Goal: Information Seeking & Learning: Learn about a topic

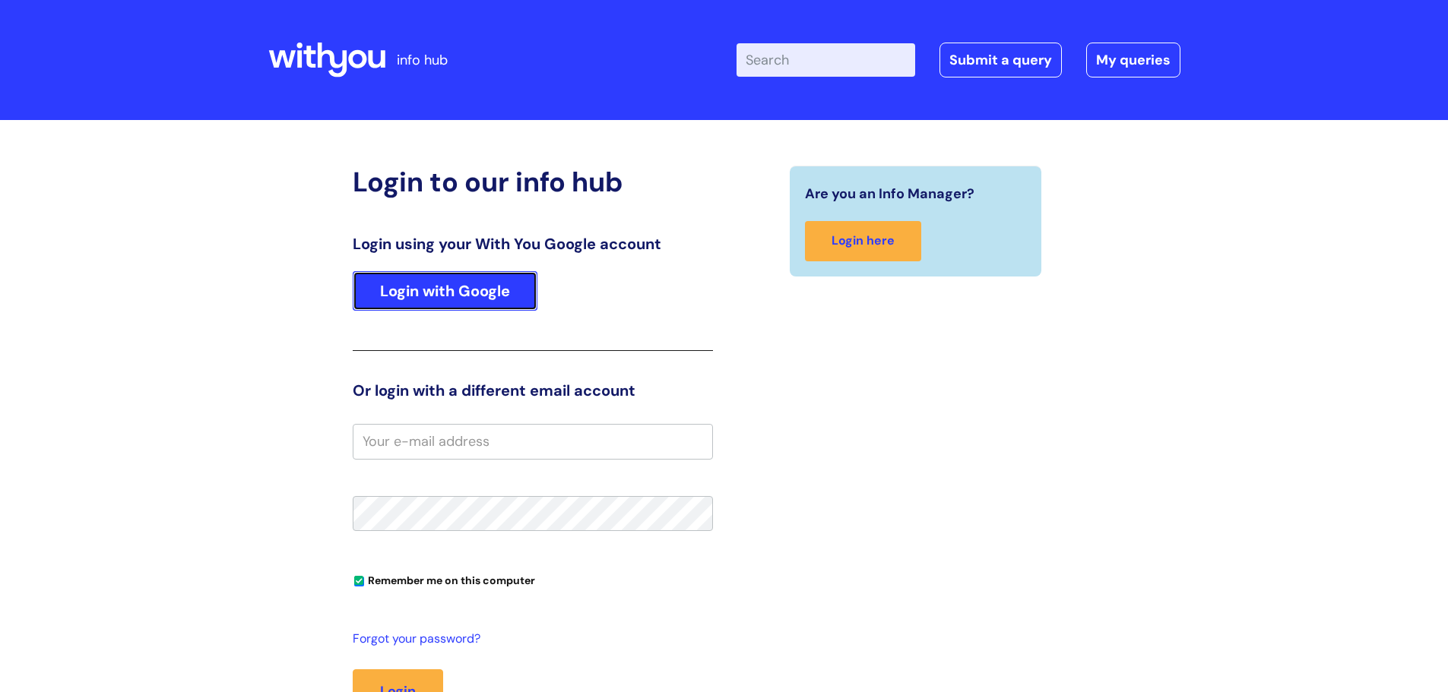
click at [478, 290] on link "Login with Google" at bounding box center [445, 291] width 185 height 40
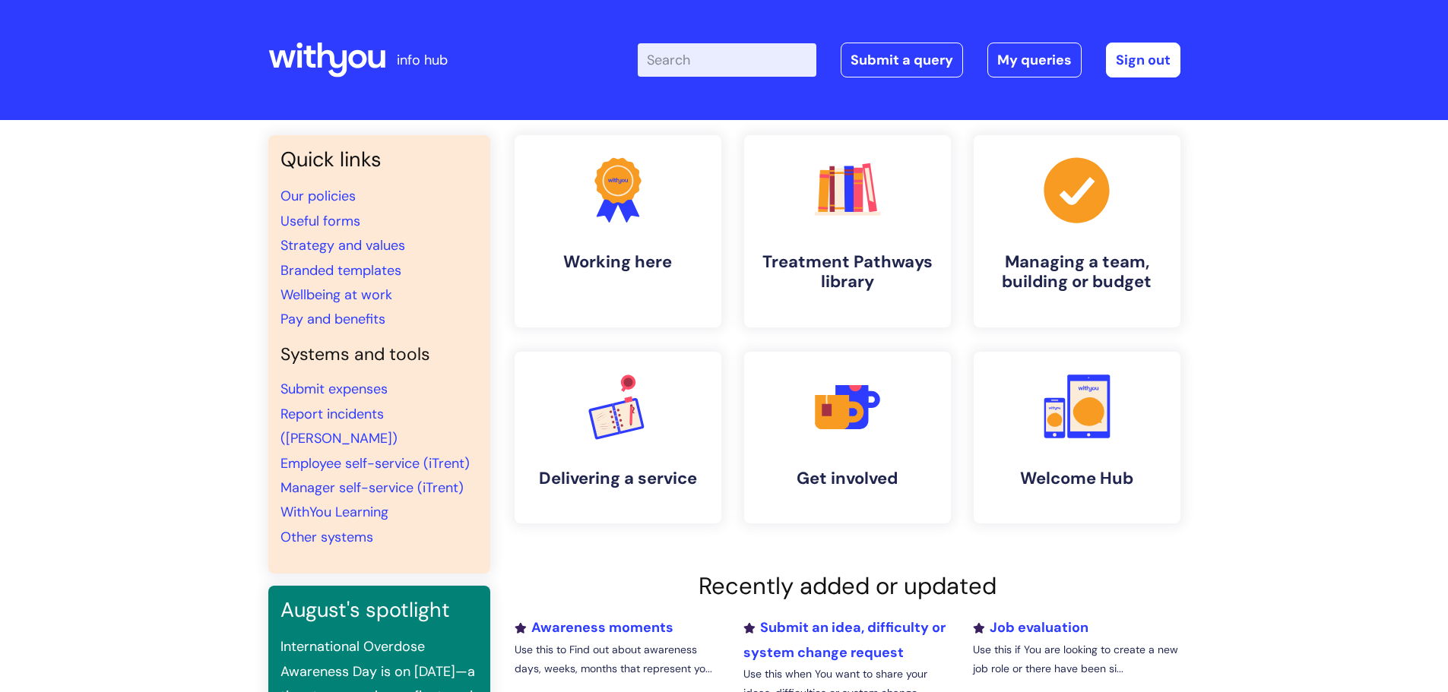
click at [722, 59] on input "Enter your search term here..." at bounding box center [727, 59] width 179 height 33
type input "amazon"
click button "Search" at bounding box center [0, 0] width 0 height 0
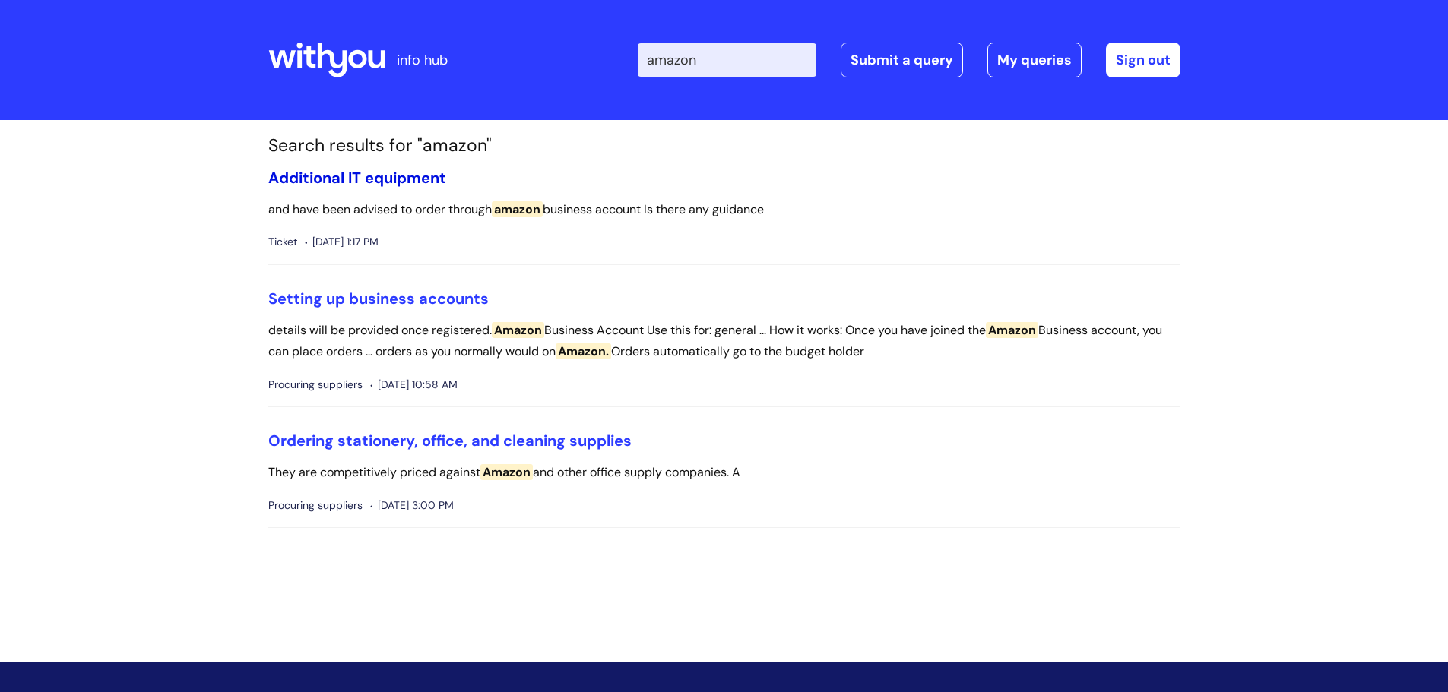
click at [334, 173] on link "Additional IT equipment" at bounding box center [357, 178] width 178 height 20
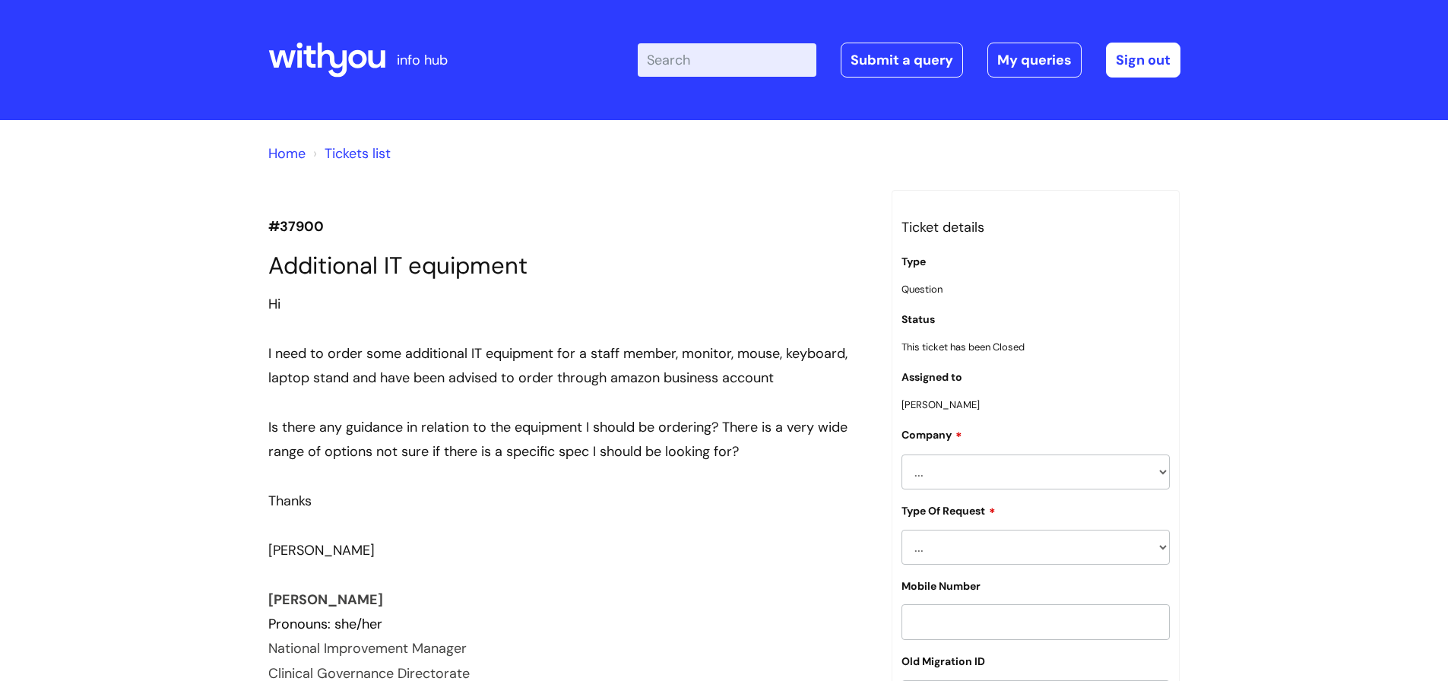
scroll to position [6893, 0]
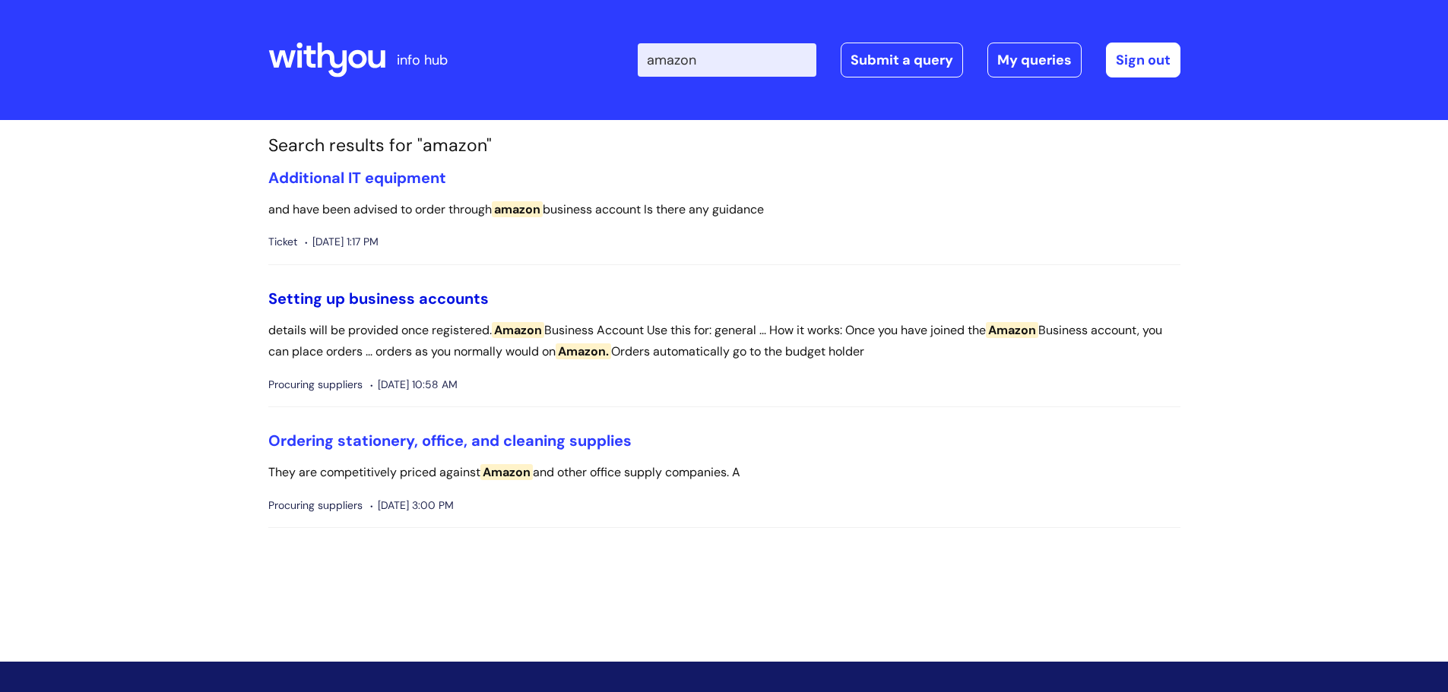
click at [421, 298] on link "Setting up business accounts" at bounding box center [378, 299] width 220 height 20
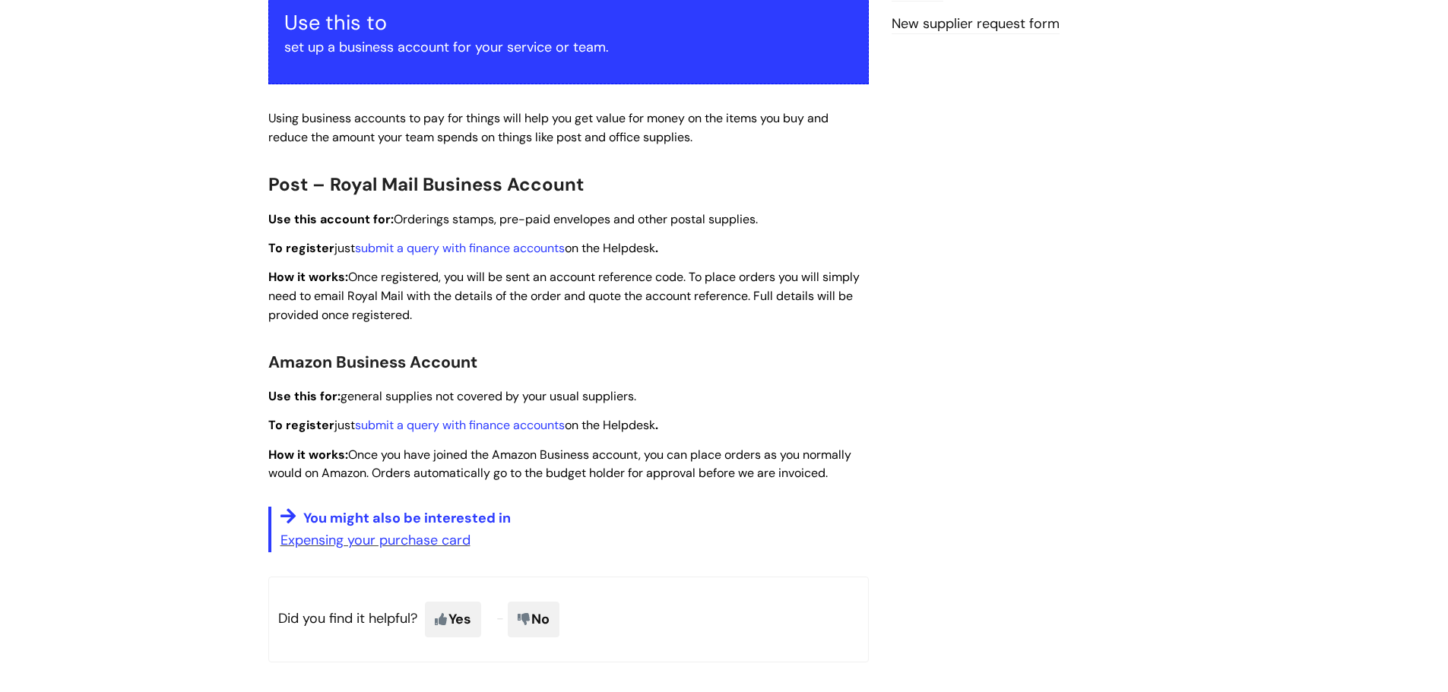
scroll to position [304, 0]
